Goal: Task Accomplishment & Management: Manage account settings

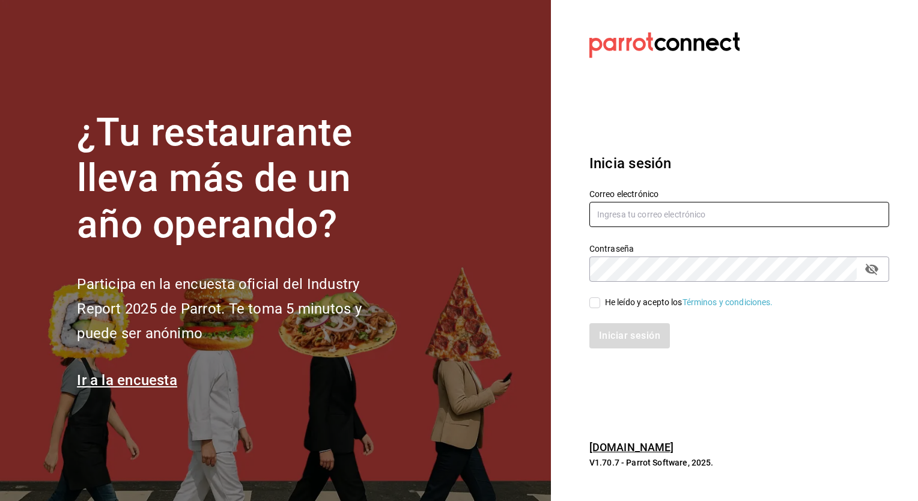
click at [701, 213] on input "text" at bounding box center [739, 214] width 300 height 25
type input "caballitoplayero@gmail.com"
click at [590, 304] on input "He leído y acepto los Términos y condiciones." at bounding box center [594, 302] width 11 height 11
checkbox input "true"
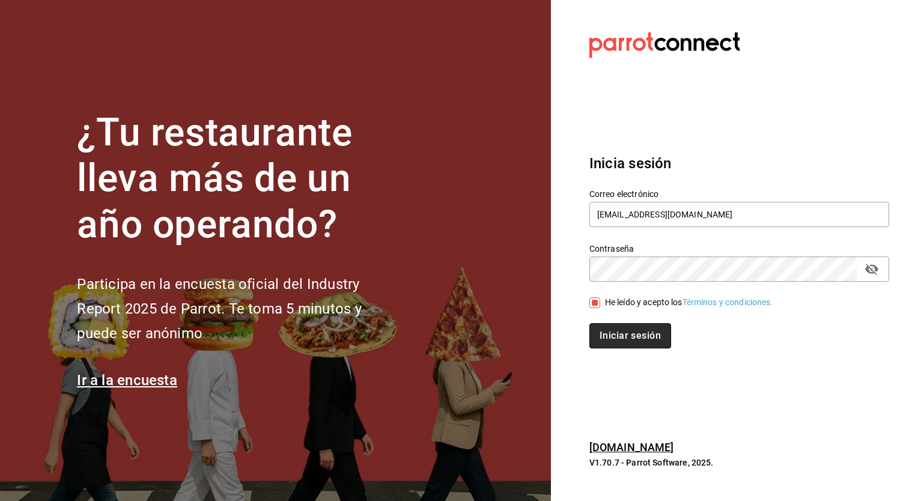
click at [647, 335] on button "Iniciar sesión" at bounding box center [630, 335] width 82 height 25
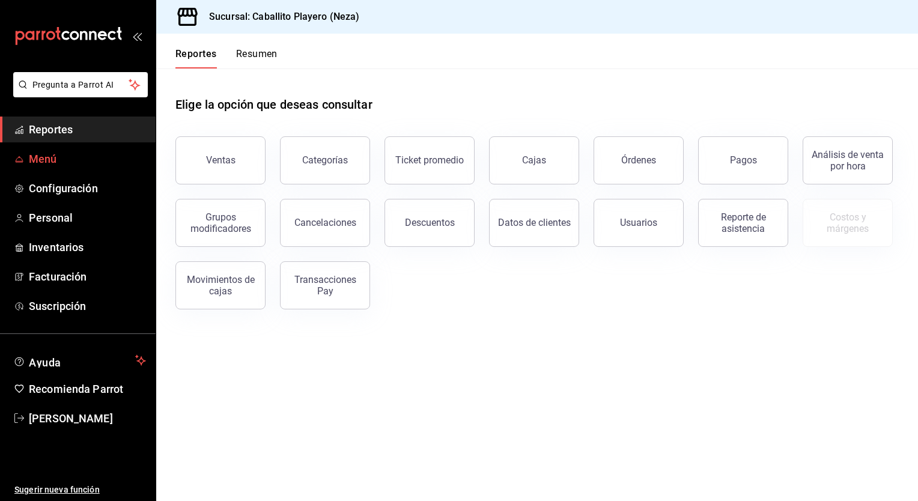
click at [33, 154] on span "Menú" at bounding box center [87, 159] width 117 height 16
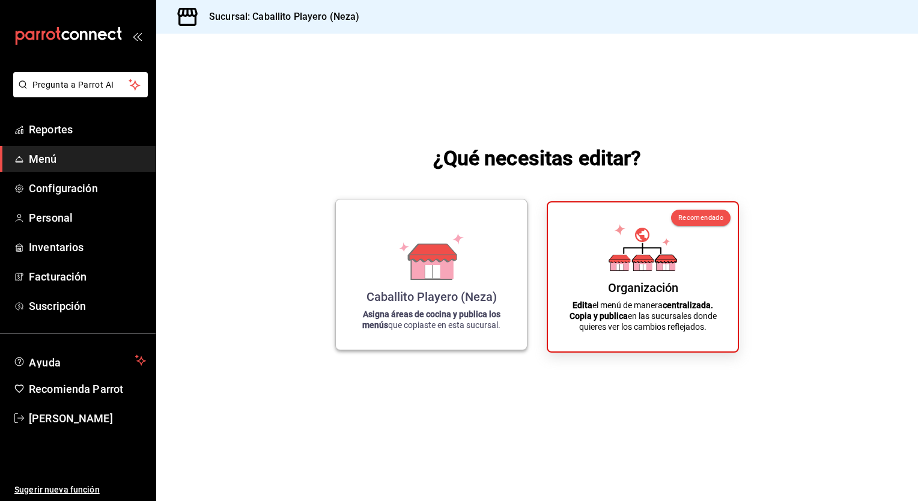
click at [445, 302] on div "Caballito Playero (Neza)" at bounding box center [431, 297] width 130 height 14
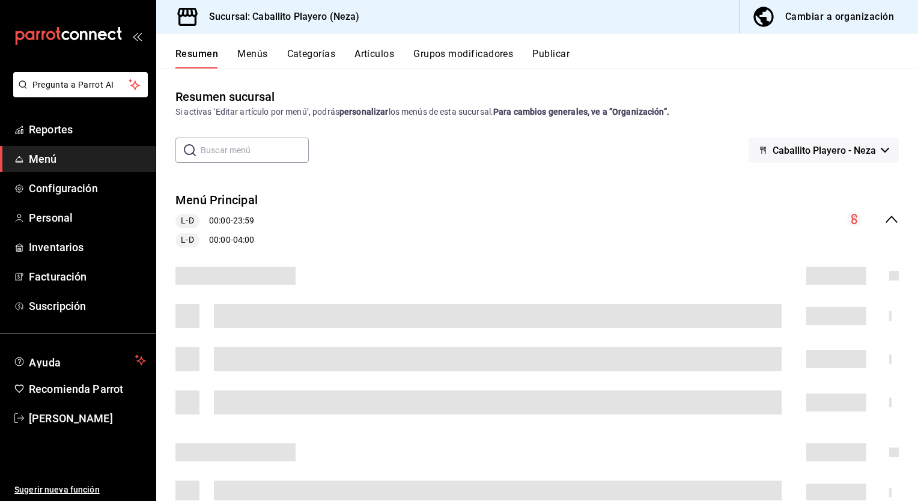
click at [368, 59] on button "Artículos" at bounding box center [374, 58] width 40 height 20
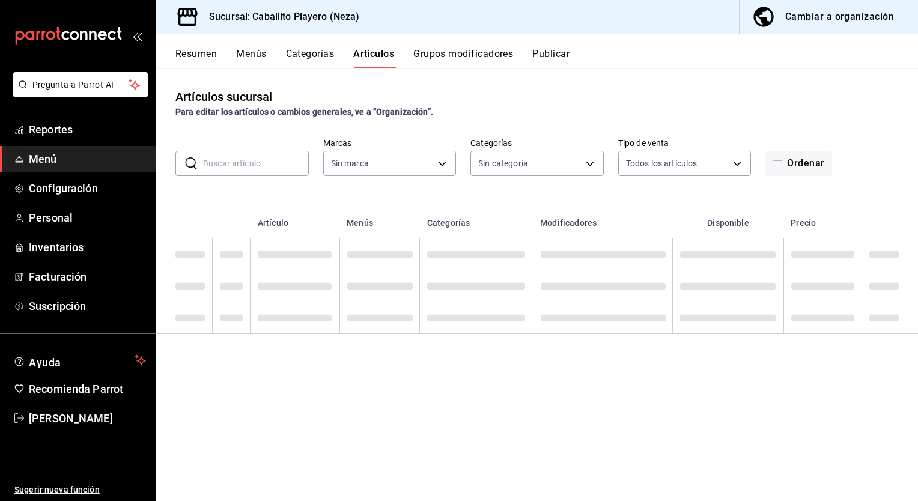
click at [228, 161] on input "text" at bounding box center [256, 163] width 106 height 24
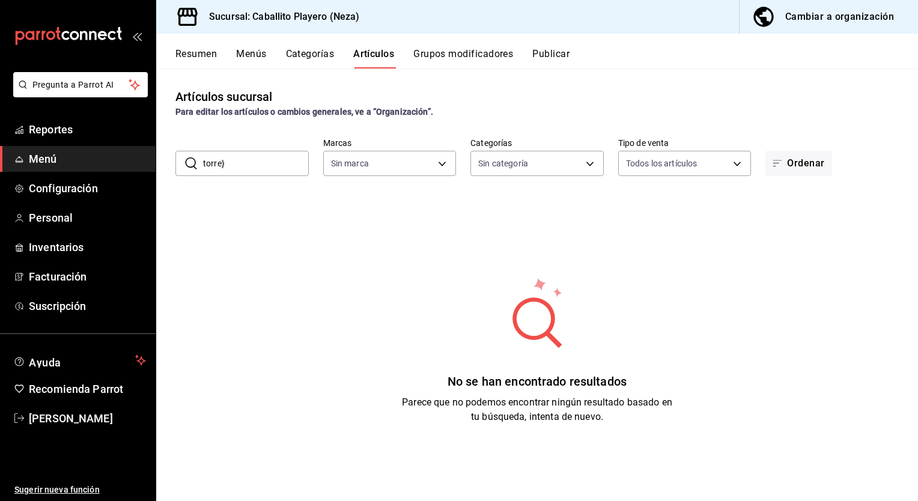
click at [228, 161] on input "torre}" at bounding box center [256, 163] width 106 height 24
click at [258, 157] on input "torre" at bounding box center [256, 163] width 106 height 24
type input "t"
click at [308, 66] on button "Categorías" at bounding box center [310, 58] width 49 height 20
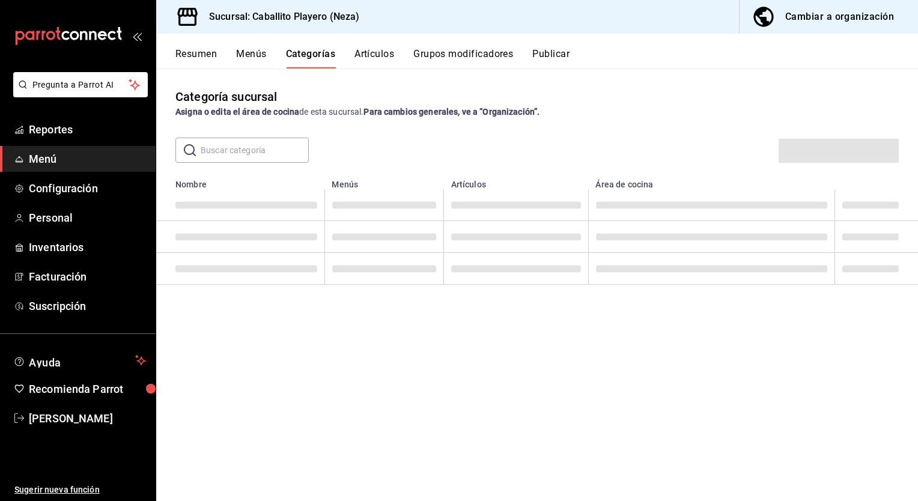
click at [241, 64] on button "Menús" at bounding box center [251, 58] width 30 height 20
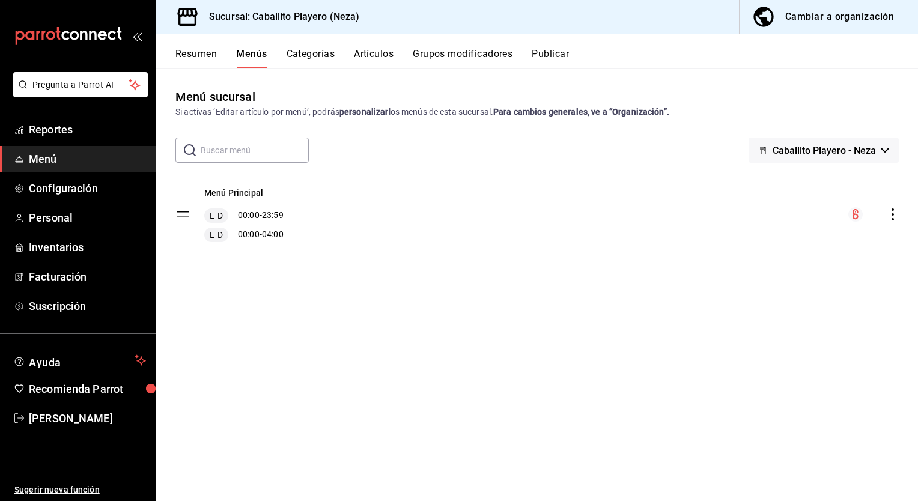
click at [365, 66] on button "Artículos" at bounding box center [374, 58] width 40 height 20
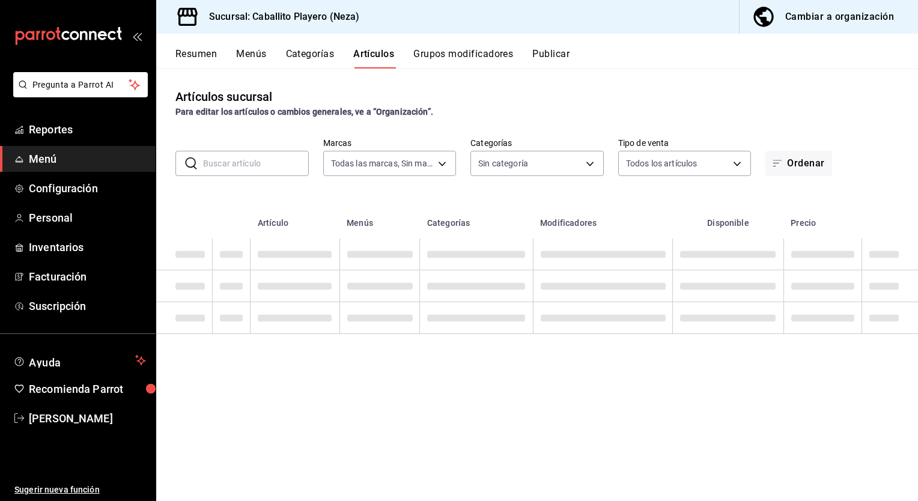
type input "f60838e7-f5c3-4e05-9951-991c8bb8585b"
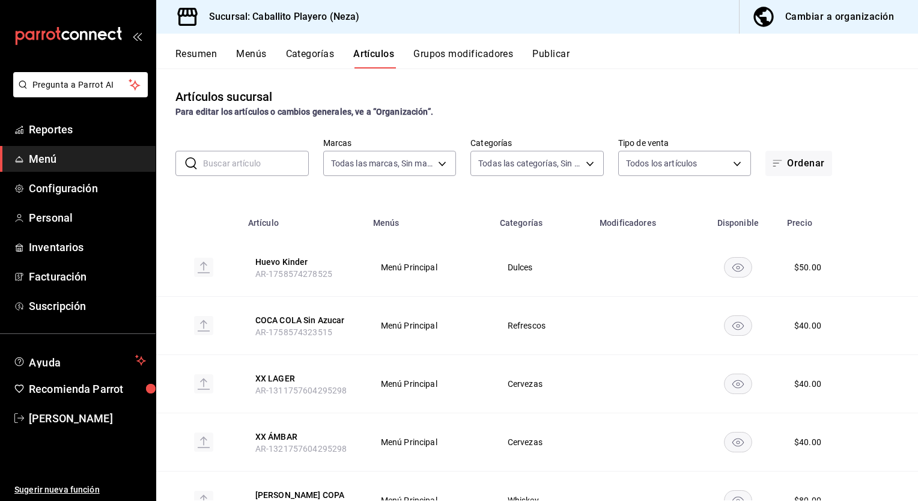
type input "cef0bf2f-0272-433a-97ae-309566e6a599,bae4490c-d096-4ac7-9586-0f340b3d460c,74402…"
click at [276, 159] on input "text" at bounding box center [256, 163] width 106 height 24
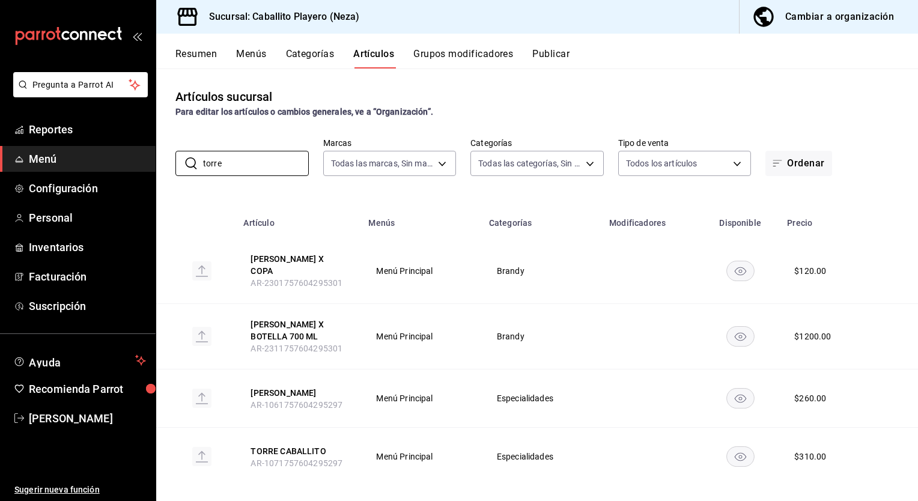
scroll to position [5, 0]
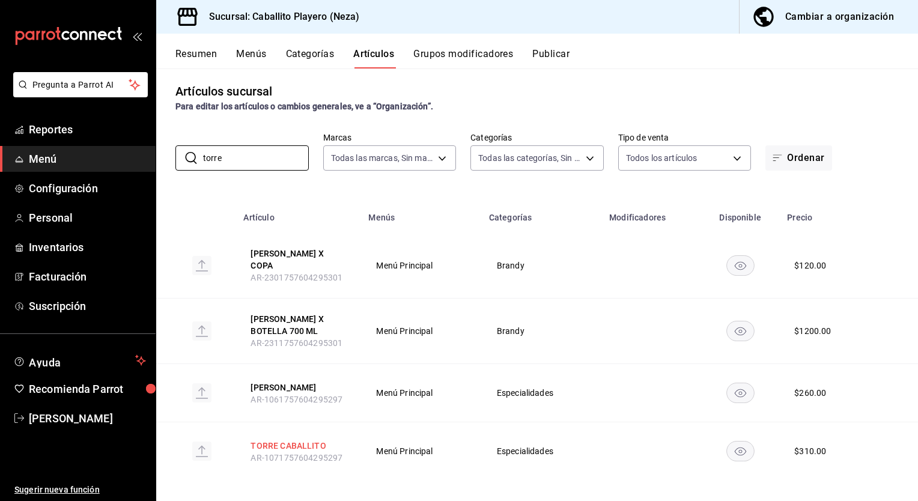
type input "torre"
click at [311, 440] on button "TORRE CABALLITO" at bounding box center [298, 446] width 96 height 12
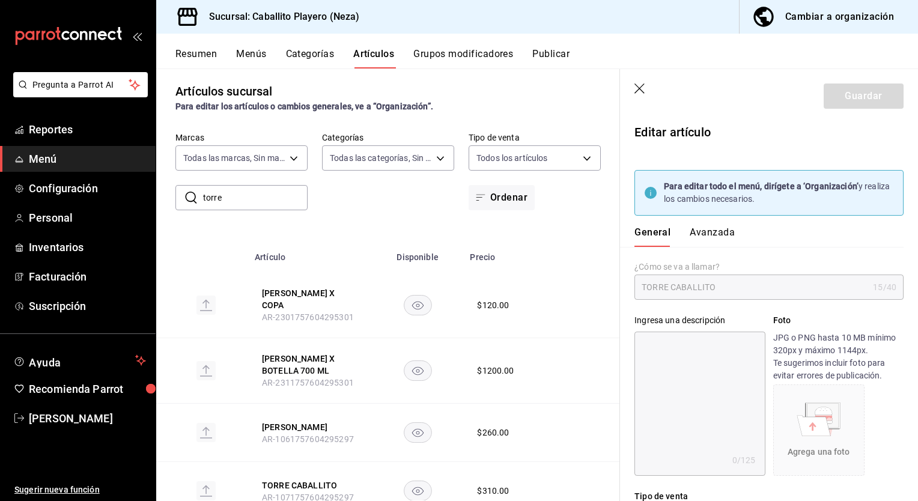
type input "$310.00"
click at [700, 238] on button "Avanzada" at bounding box center [712, 236] width 45 height 20
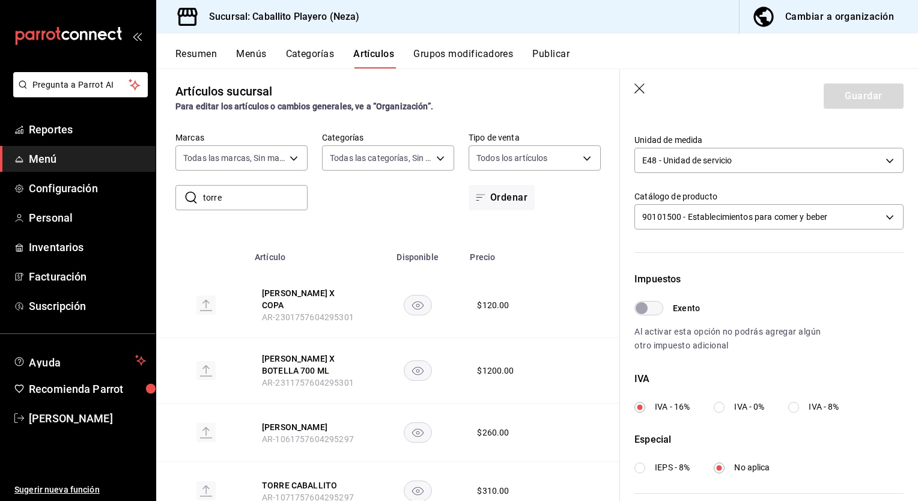
scroll to position [420, 0]
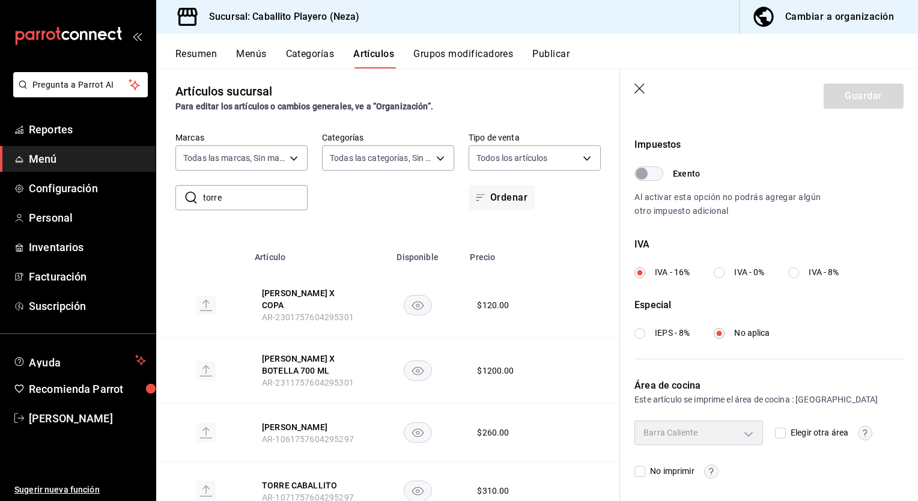
click at [775, 434] on input "Elegir otra área" at bounding box center [780, 433] width 11 height 11
checkbox input "true"
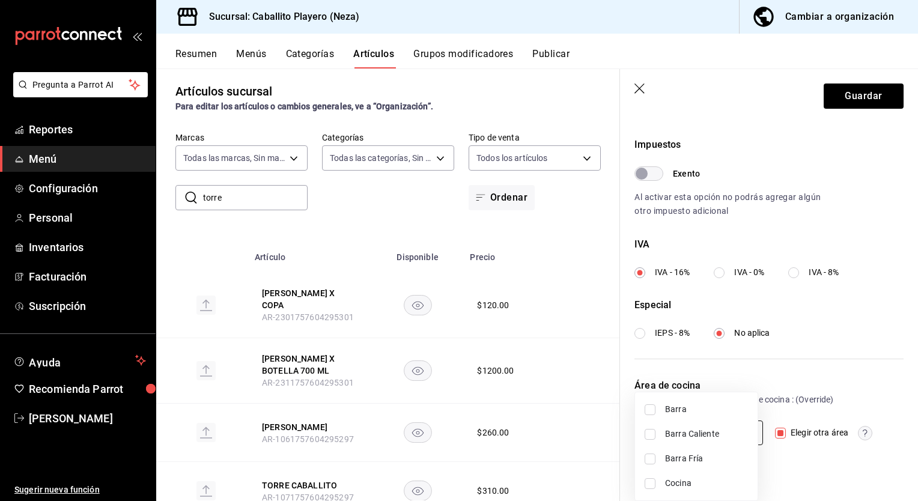
click at [717, 432] on body "Pregunta a Parrot AI Reportes Menú Configuración Personal Inventarios Facturaci…" at bounding box center [459, 250] width 918 height 501
click at [687, 463] on span "Barra Fría" at bounding box center [706, 458] width 83 height 13
type input "305d9ac3-4476-4ab4-a1f3-110522956edf"
checkbox input "true"
click at [841, 462] on div at bounding box center [459, 250] width 918 height 501
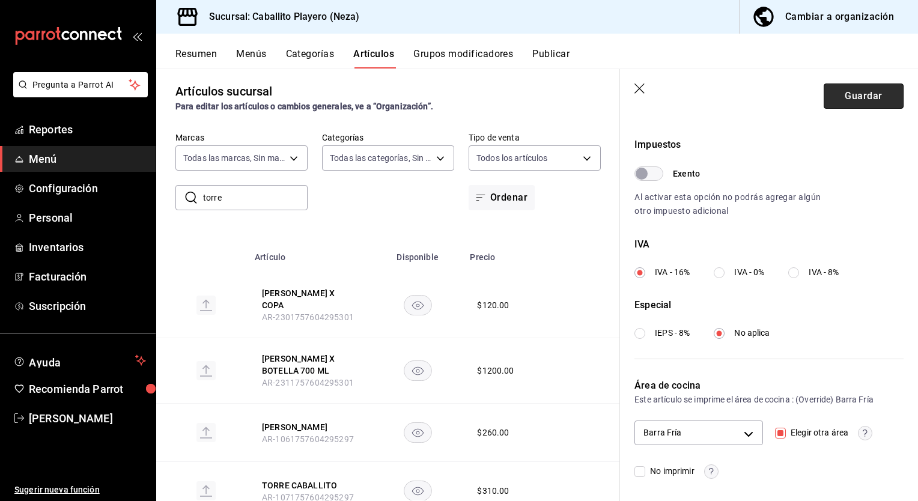
click at [853, 97] on button "Guardar" at bounding box center [863, 95] width 80 height 25
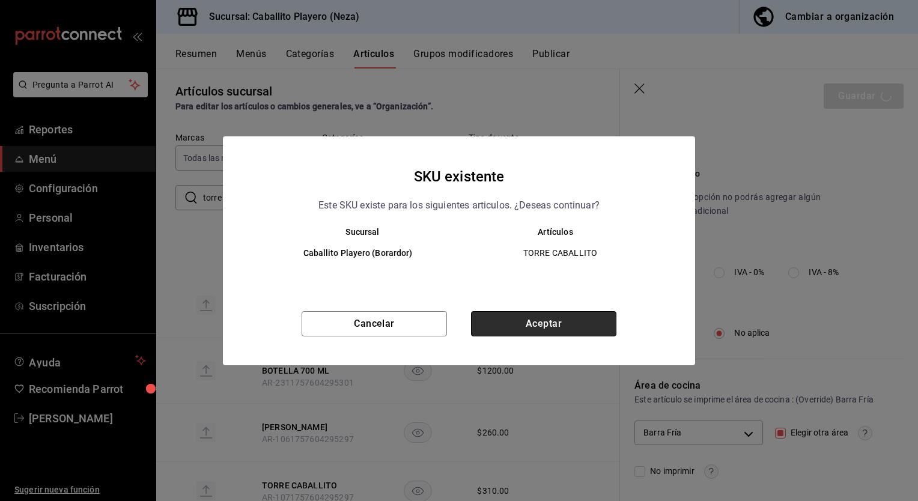
click at [551, 318] on button "Aceptar" at bounding box center [543, 323] width 145 height 25
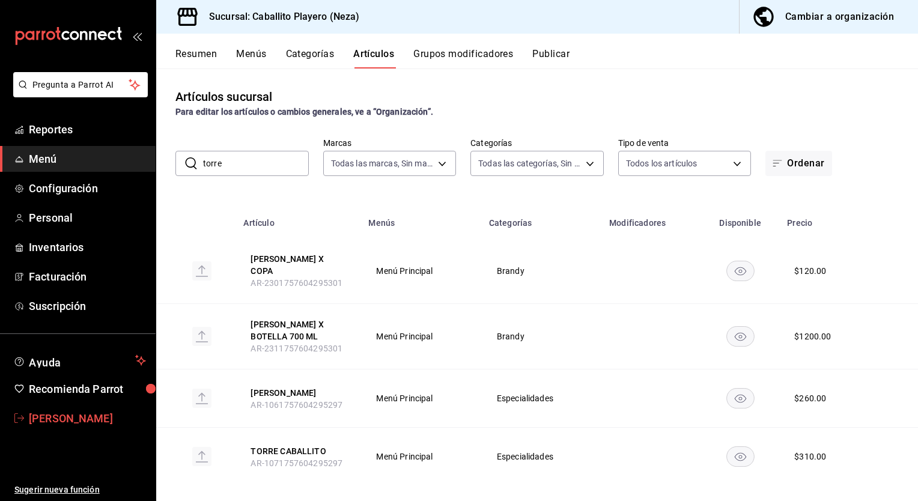
click at [89, 418] on span "[PERSON_NAME]" at bounding box center [87, 418] width 117 height 16
